Goal: Information Seeking & Learning: Learn about a topic

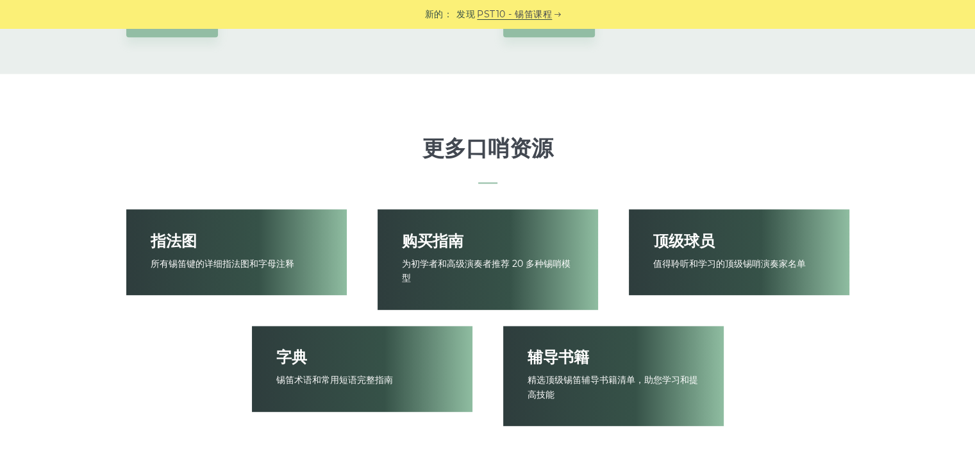
scroll to position [1795, 0]
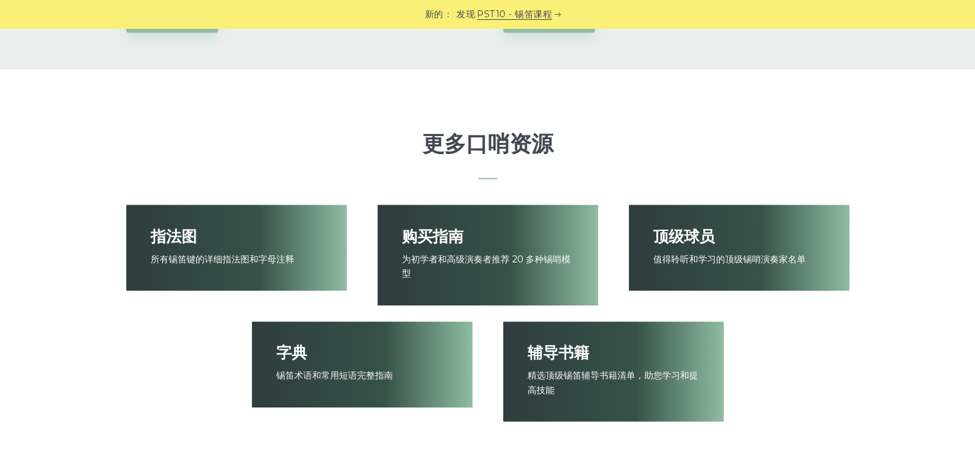
click at [185, 238] on font "指法图" at bounding box center [174, 235] width 46 height 19
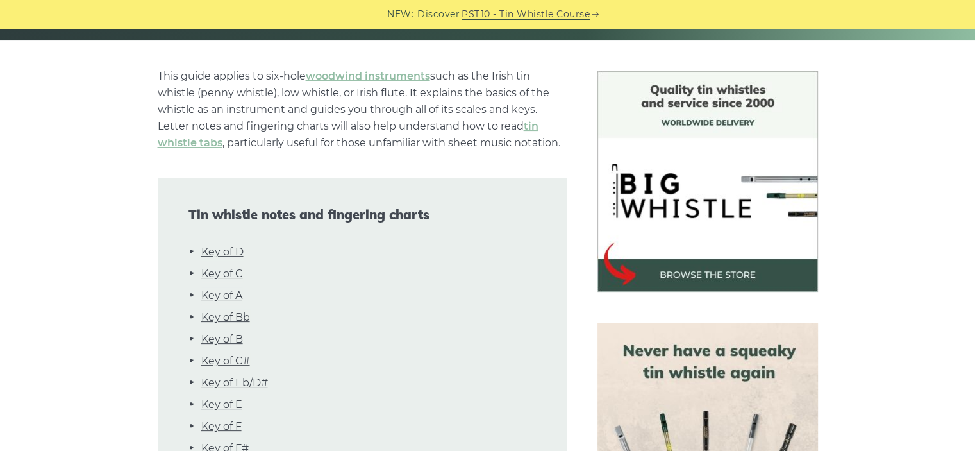
scroll to position [321, 0]
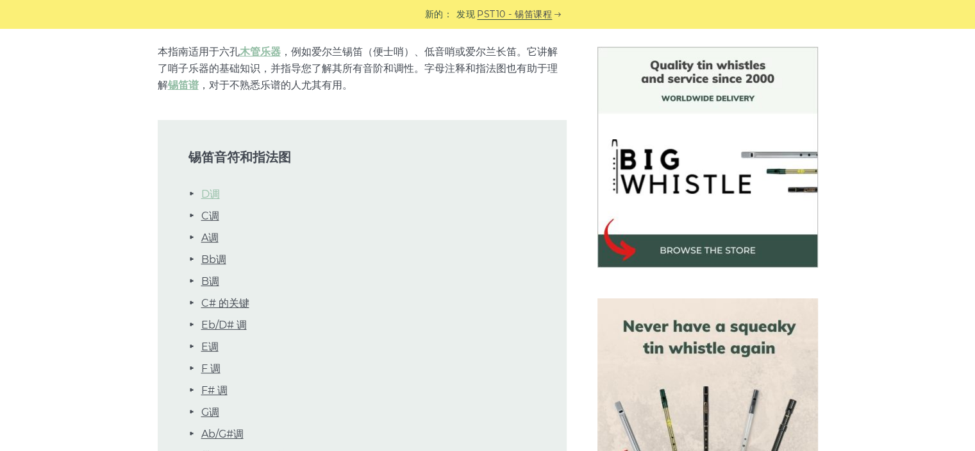
click at [215, 194] on font "D调" at bounding box center [210, 194] width 19 height 12
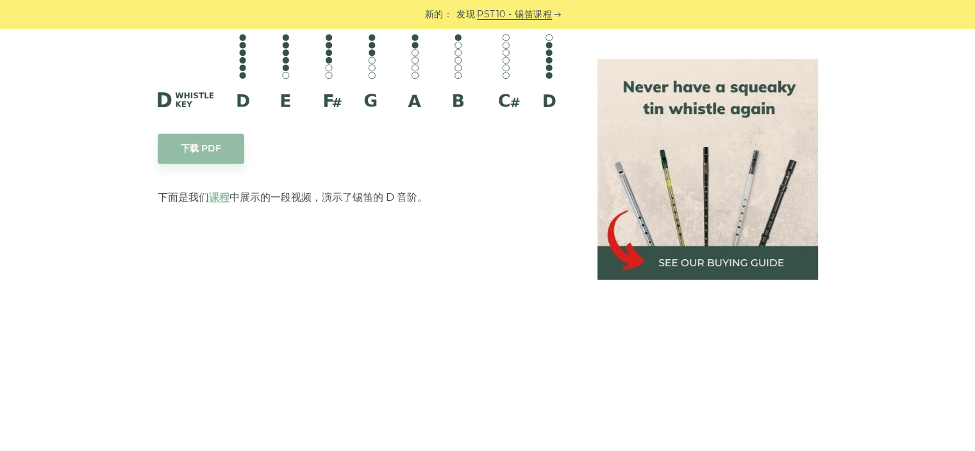
scroll to position [2006, 0]
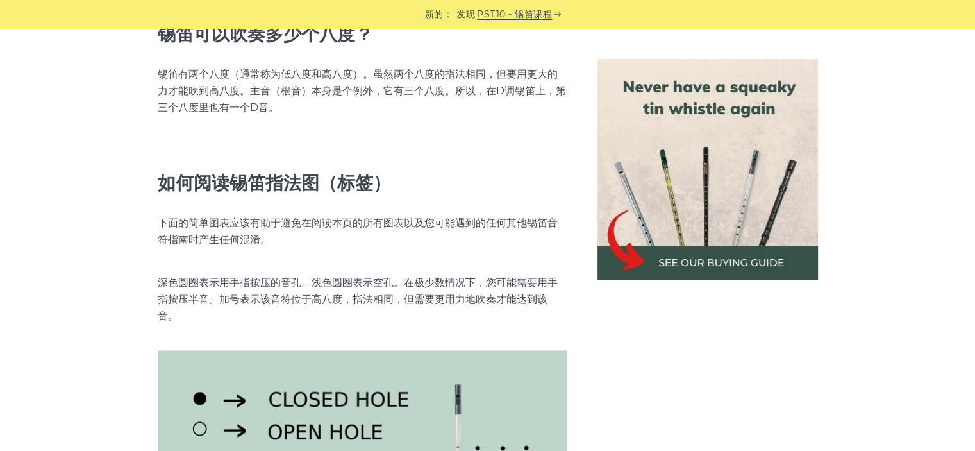
scroll to position [1237, 0]
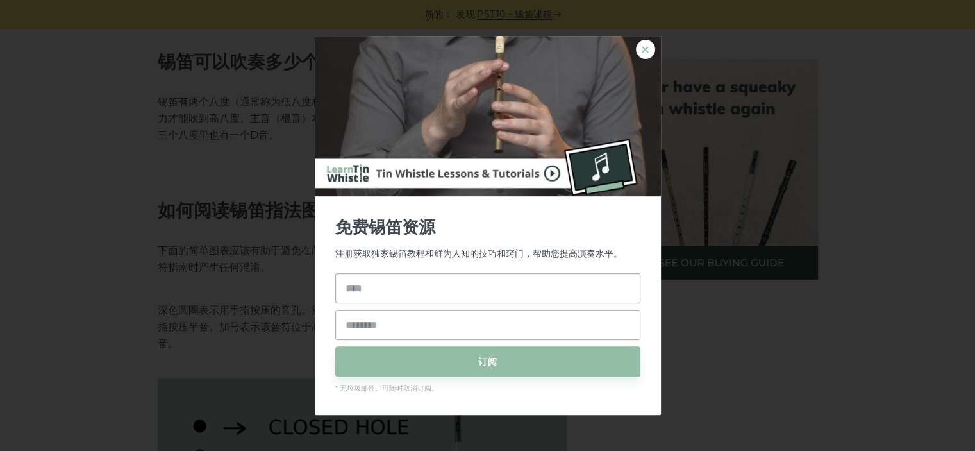
click at [645, 43] on font "×" at bounding box center [645, 50] width 11 height 24
